Goal: Transaction & Acquisition: Purchase product/service

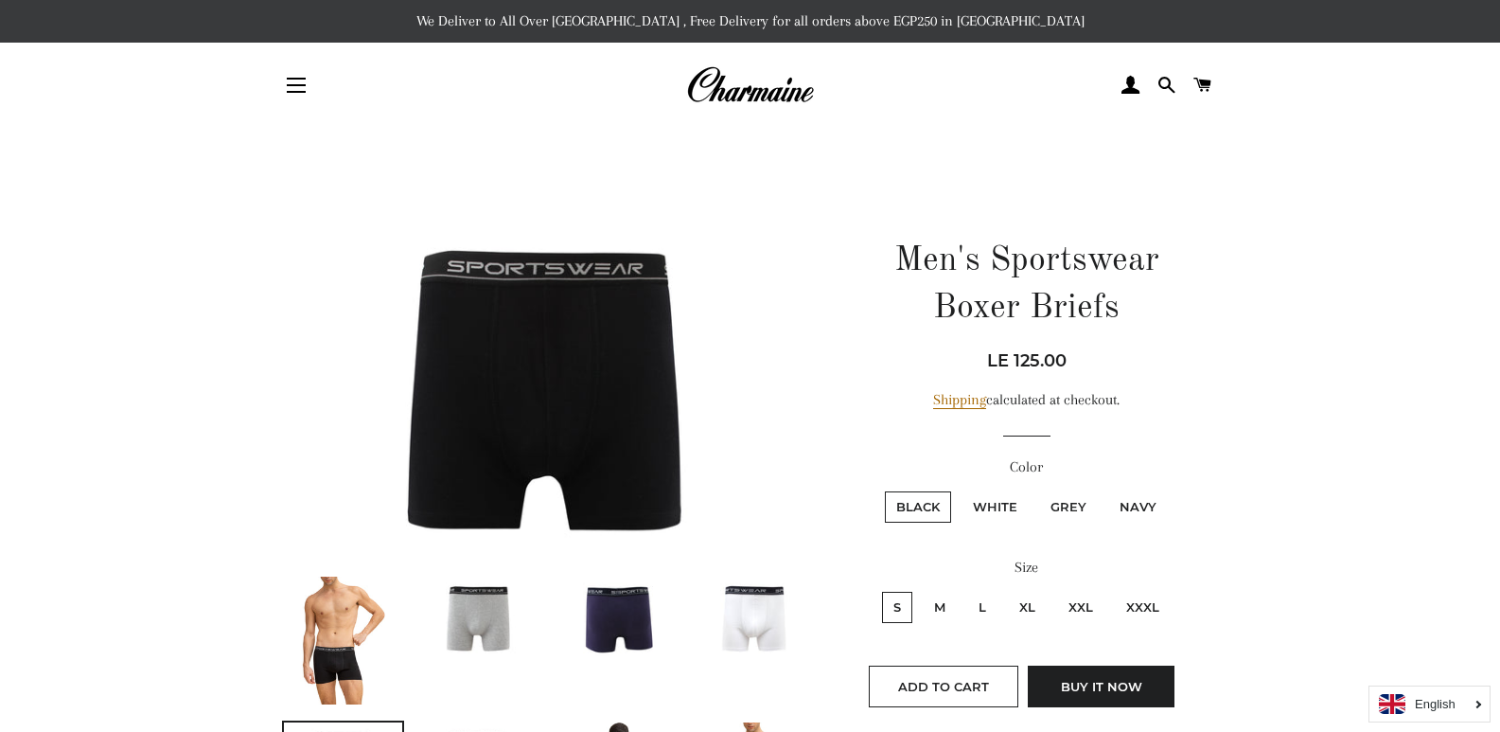
click at [554, 378] on img at bounding box center [549, 382] width 535 height 356
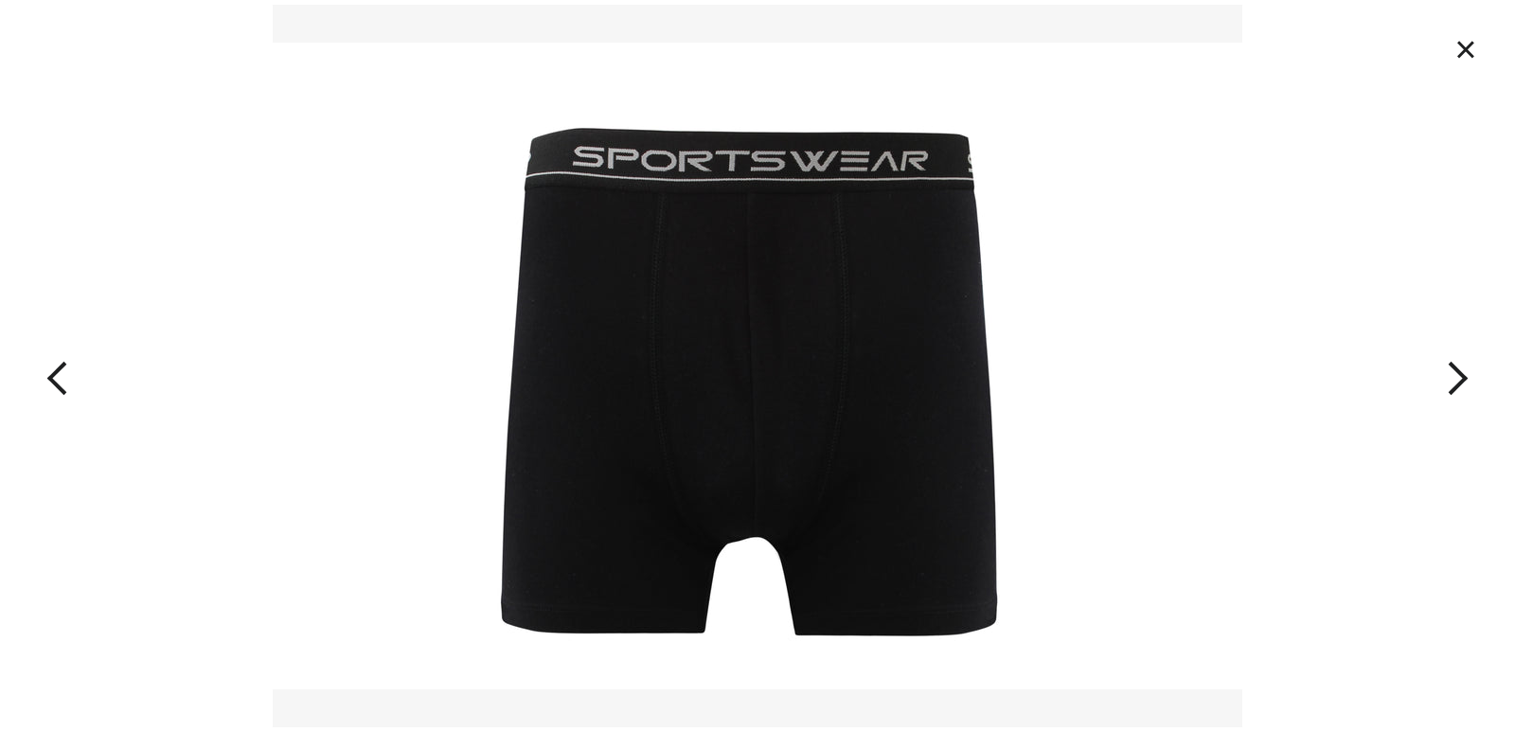
click at [1455, 380] on button "button" at bounding box center [1363, 366] width 303 height 732
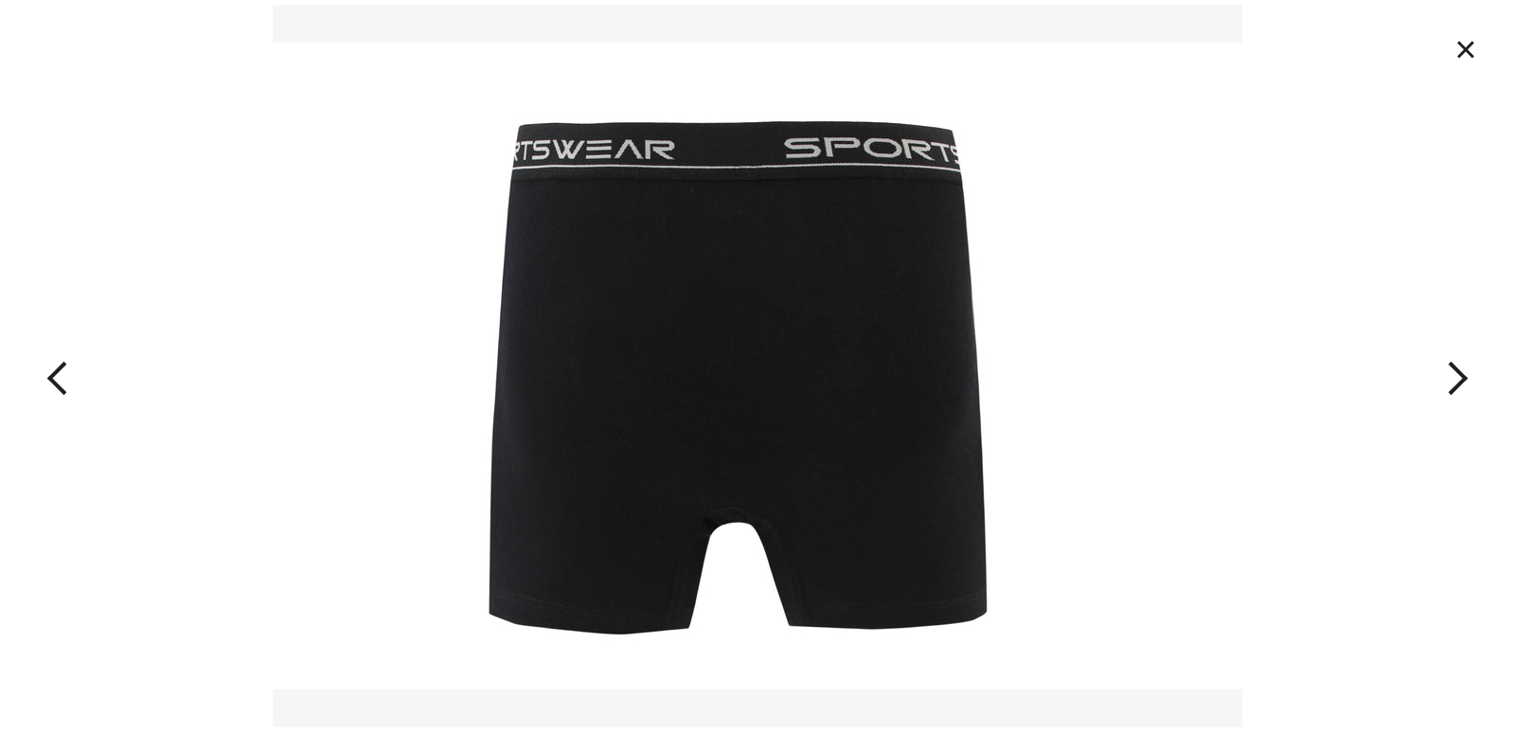
click at [1455, 378] on button "button" at bounding box center [1363, 366] width 303 height 732
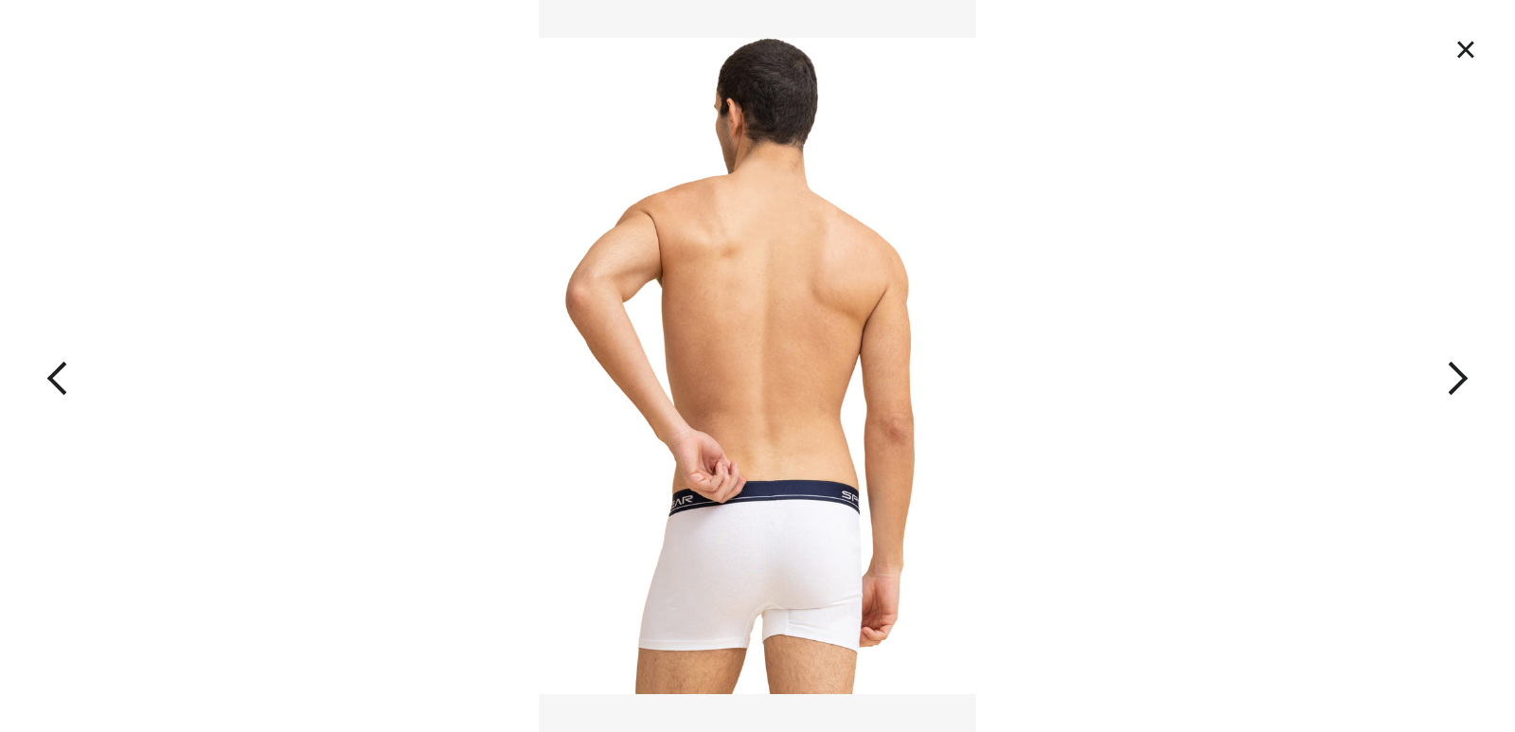
click at [1455, 378] on button "button" at bounding box center [1363, 366] width 303 height 732
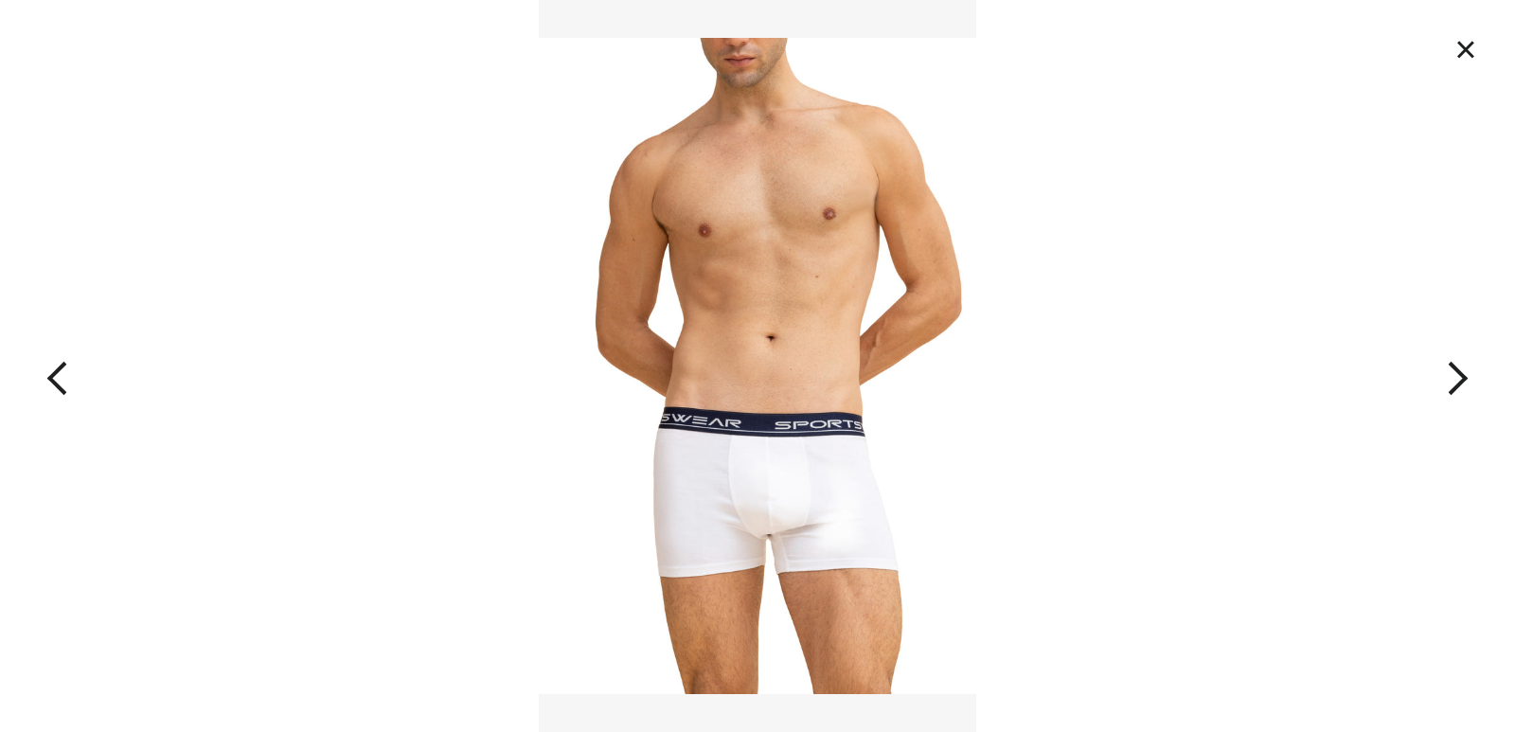
click at [1455, 378] on button "button" at bounding box center [1363, 366] width 303 height 732
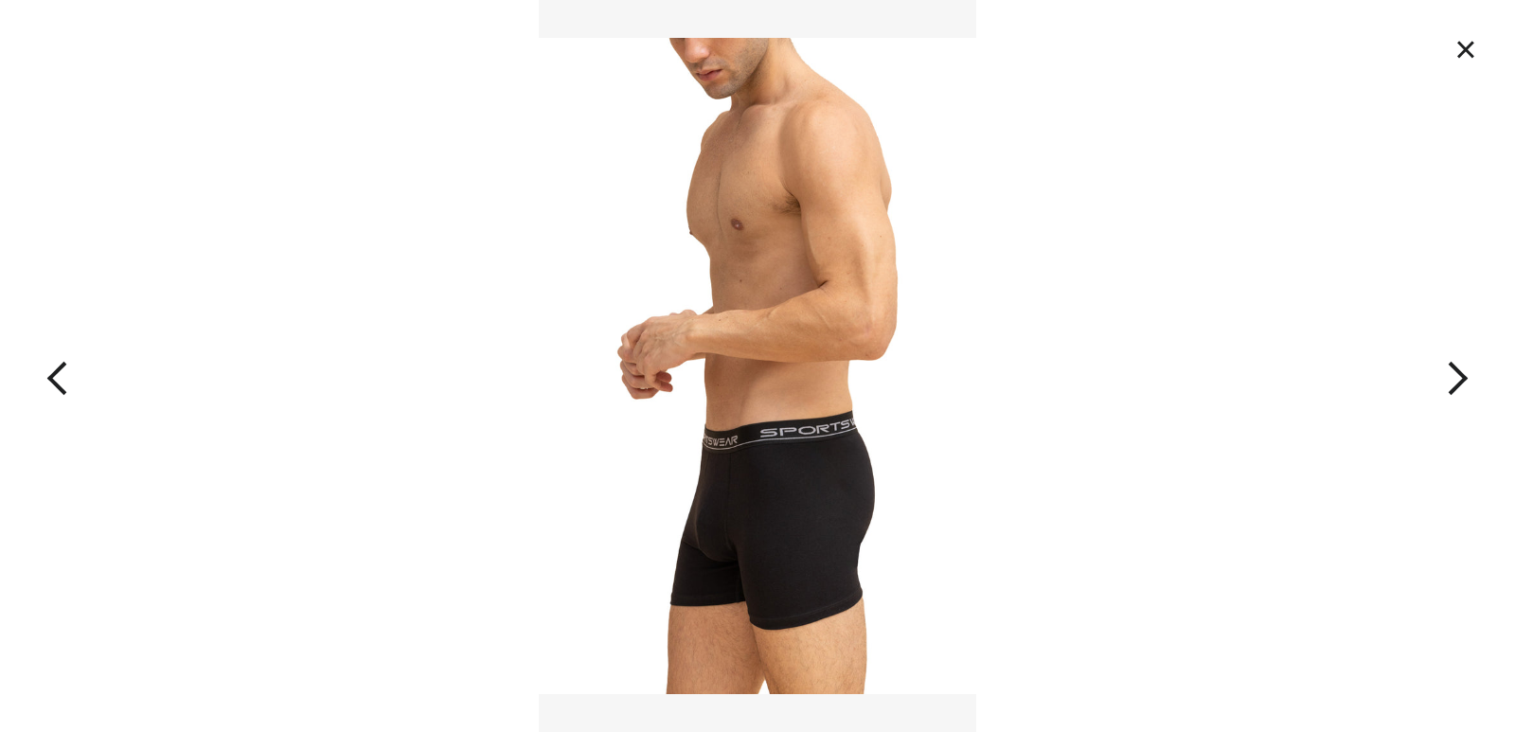
click at [1455, 378] on button "button" at bounding box center [1363, 366] width 303 height 732
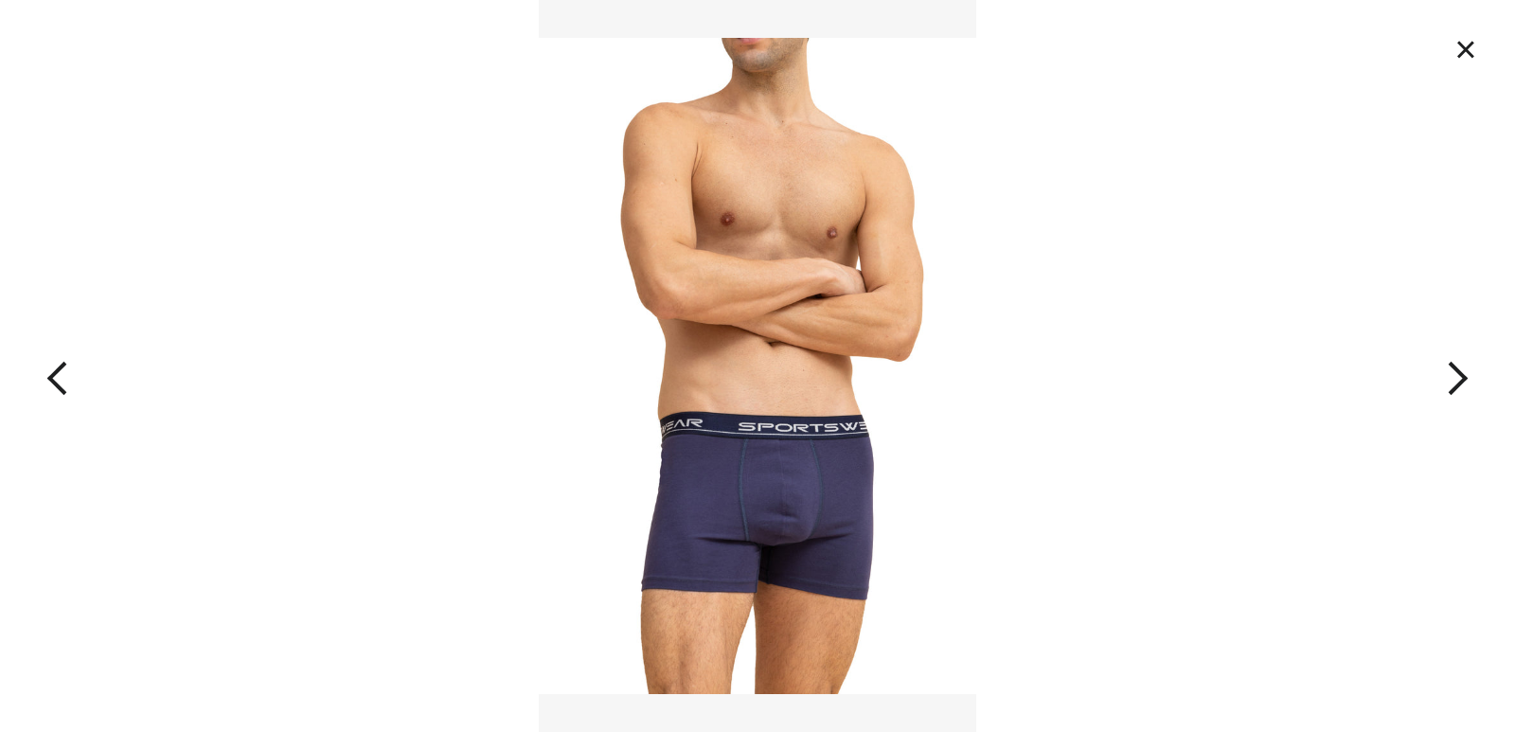
click at [1455, 378] on button "button" at bounding box center [1363, 366] width 303 height 732
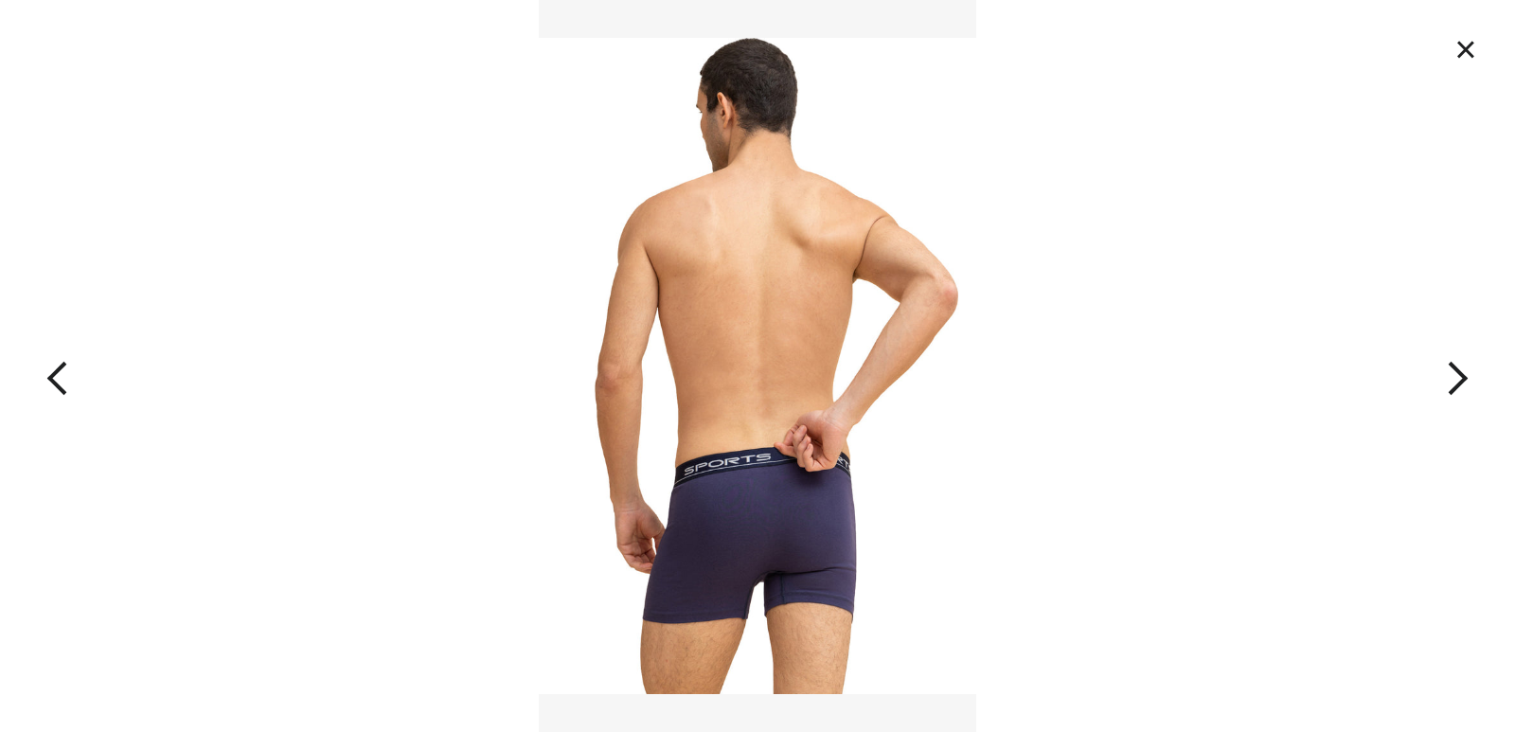
click at [1455, 378] on button "button" at bounding box center [1363, 366] width 303 height 732
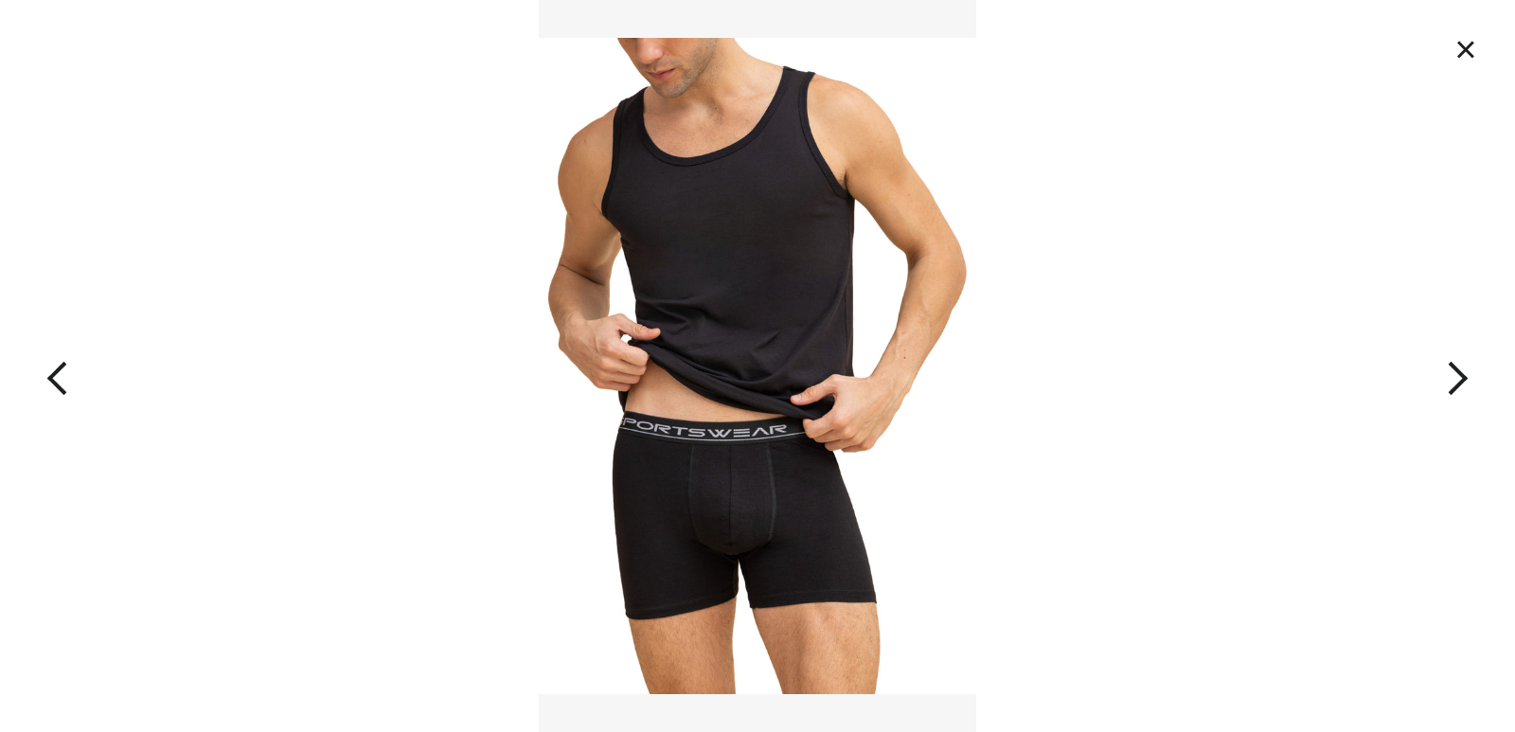
click at [1455, 378] on button "button" at bounding box center [1363, 366] width 303 height 732
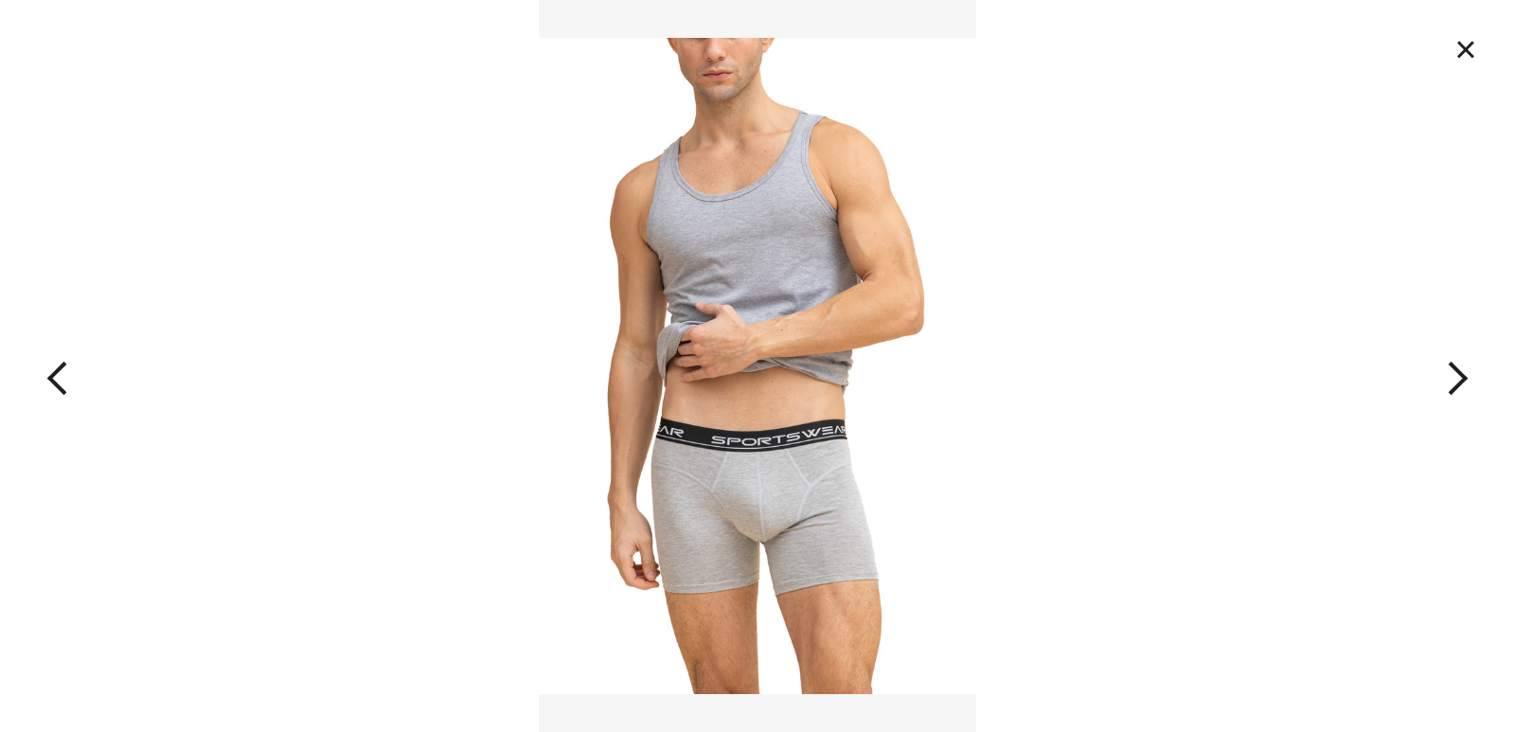
click at [1454, 386] on button "button" at bounding box center [1363, 366] width 303 height 732
